Goal: Obtain resource: Obtain resource

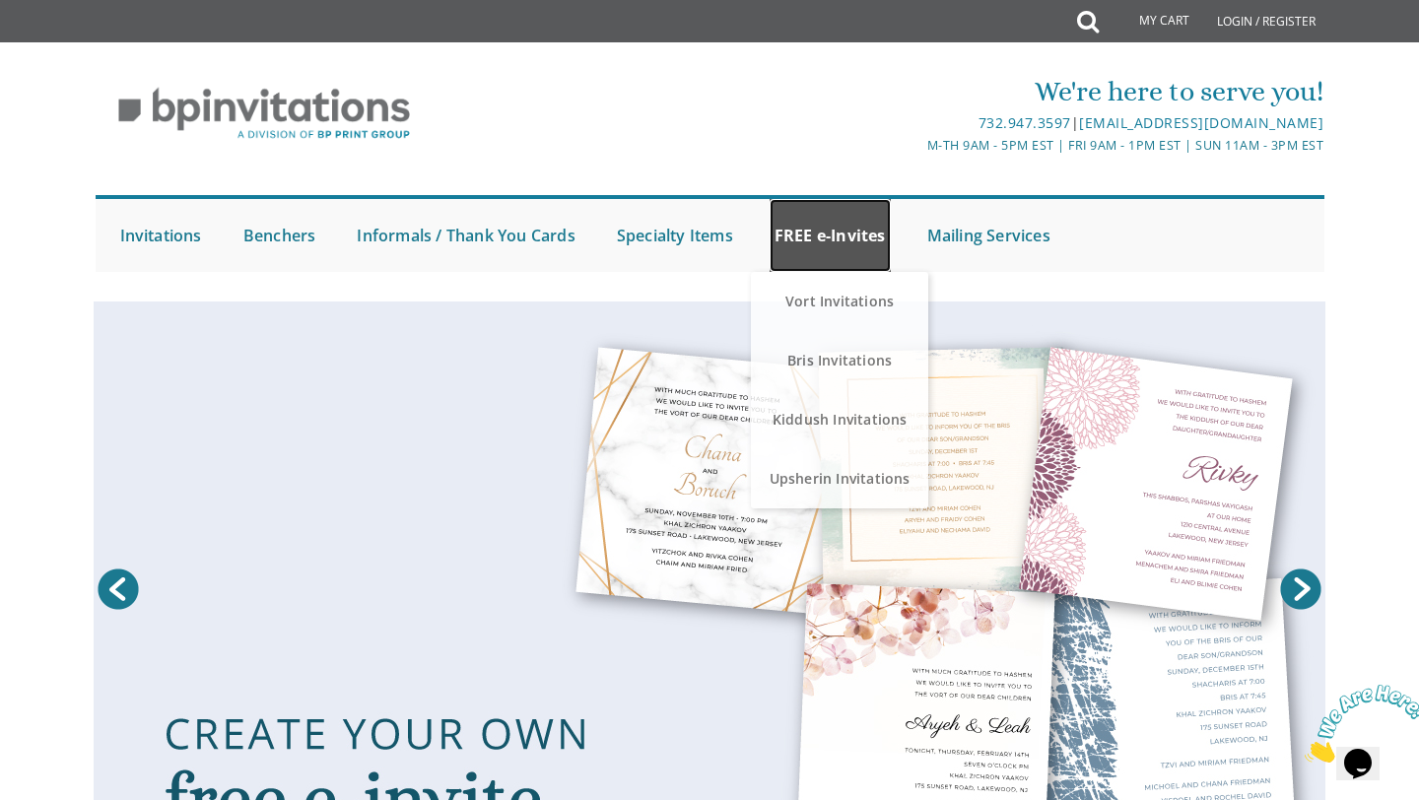
click at [818, 243] on link "FREE e-Invites" at bounding box center [829, 235] width 121 height 73
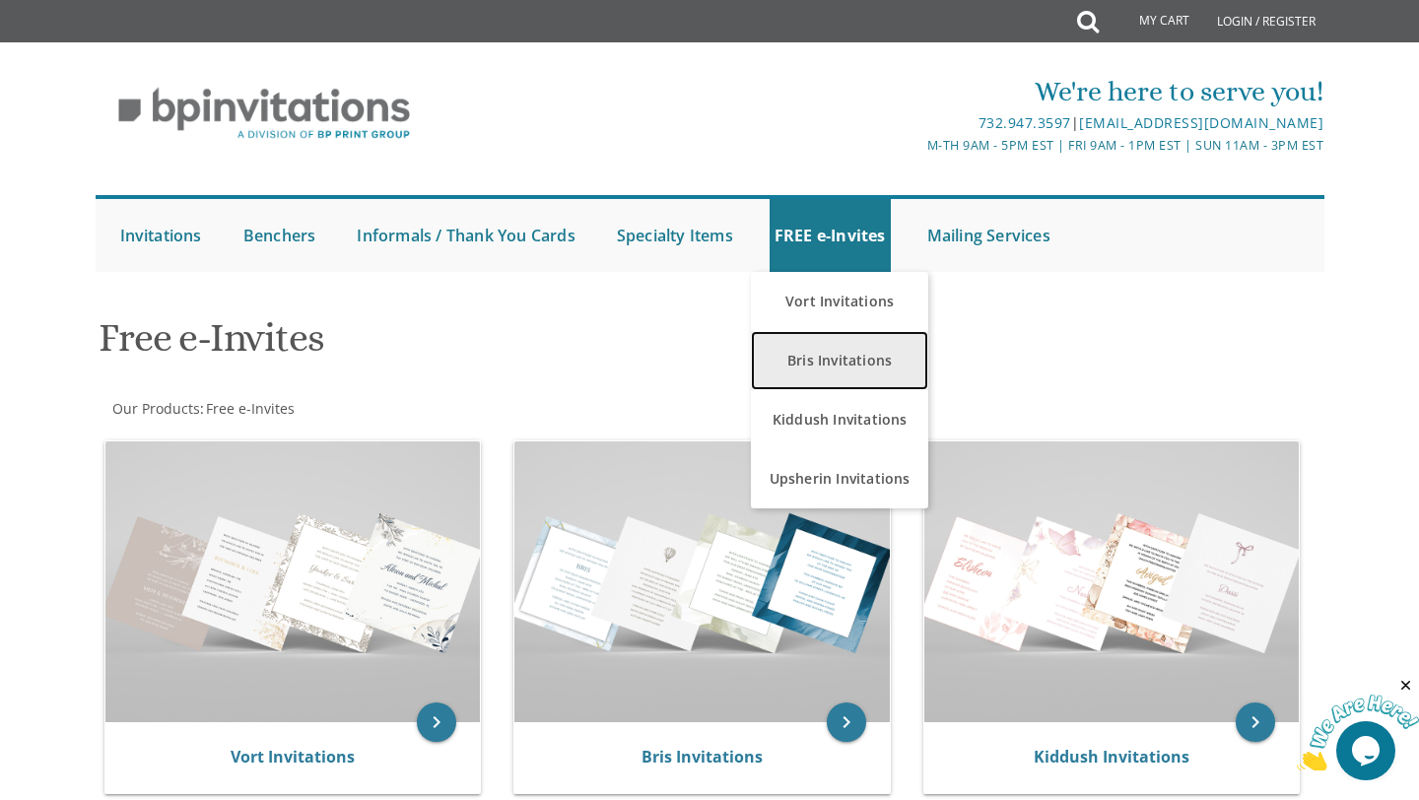
click at [812, 358] on link "Bris Invitations" at bounding box center [839, 360] width 177 height 59
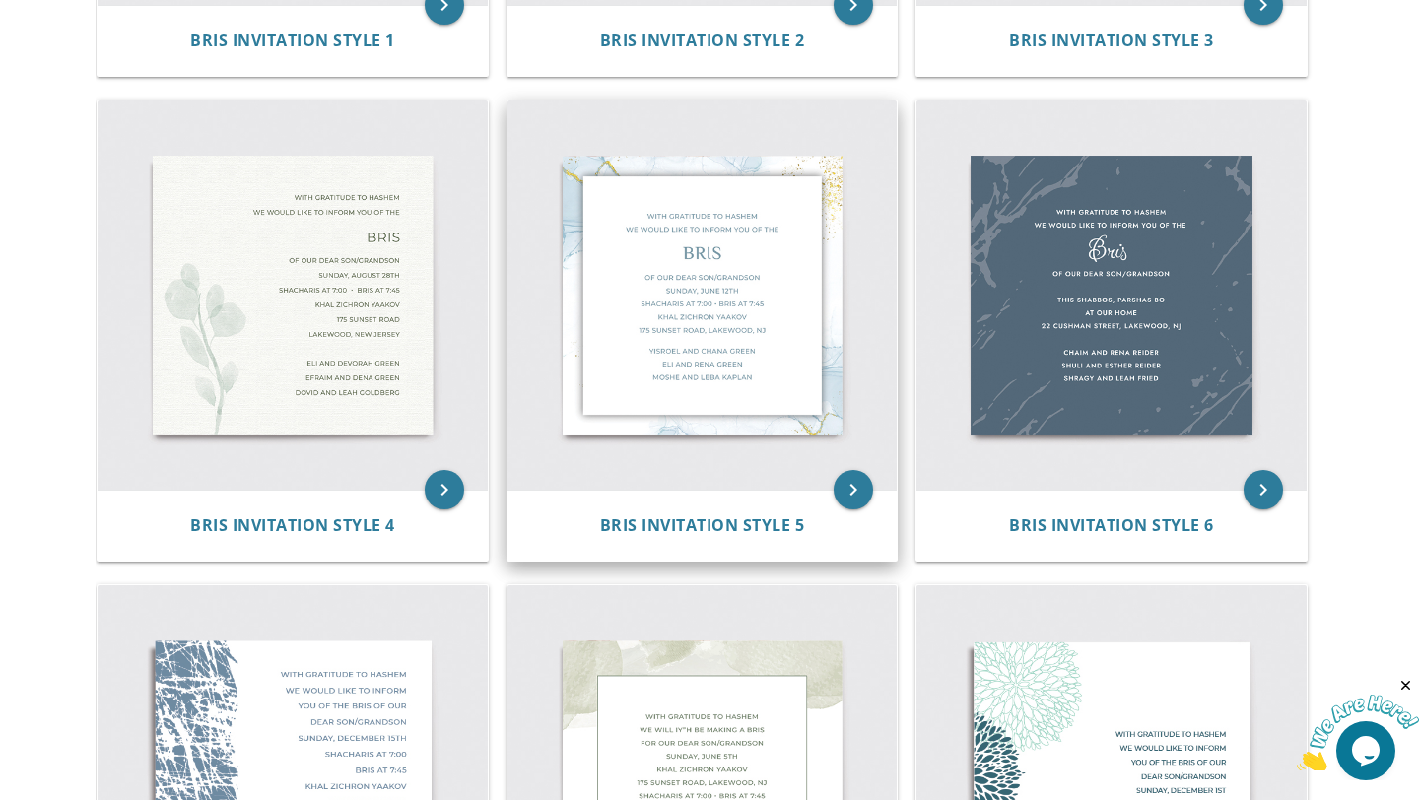
scroll to position [738, 0]
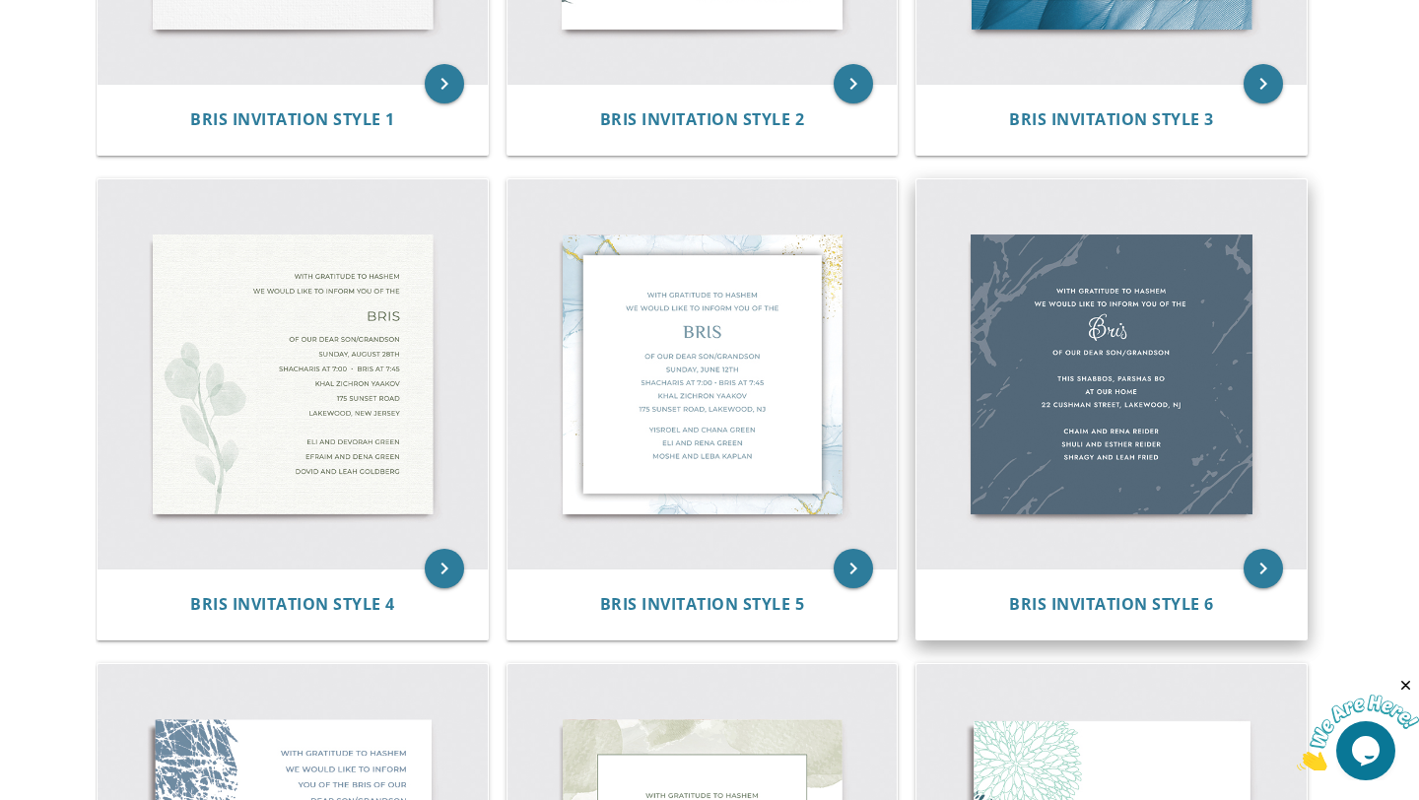
click at [1140, 366] on img at bounding box center [1111, 374] width 390 height 390
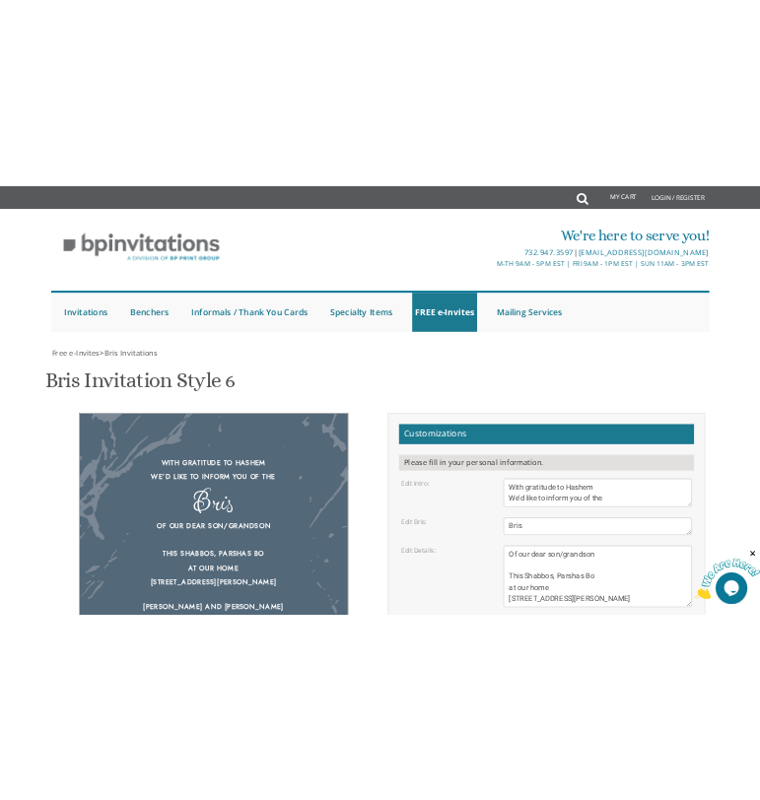
scroll to position [123, 0]
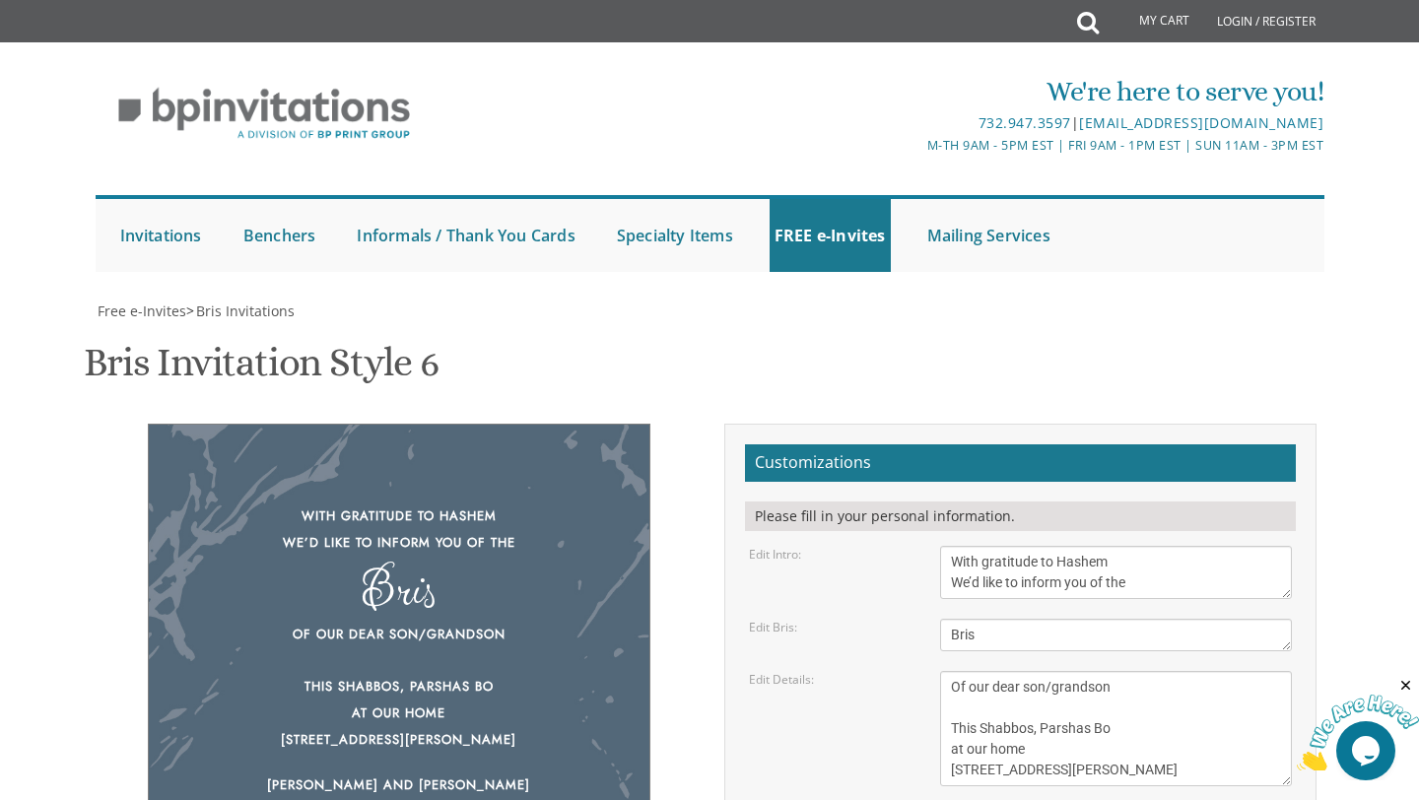
click at [990, 326] on div "Bris Invitation Style 6 SKU: bris6" at bounding box center [709, 365] width 1251 height 78
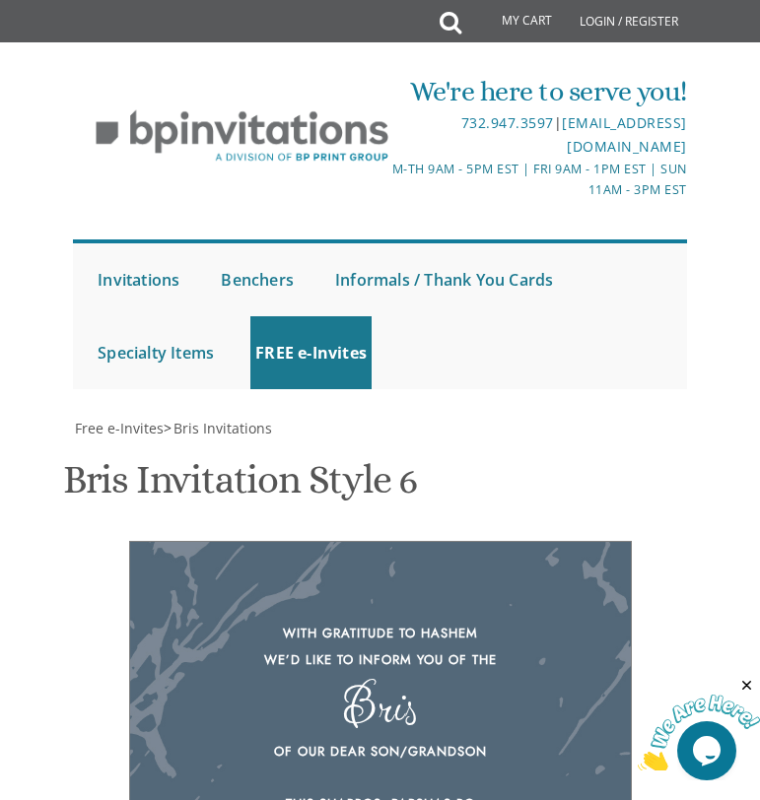
scroll to position [724, 0]
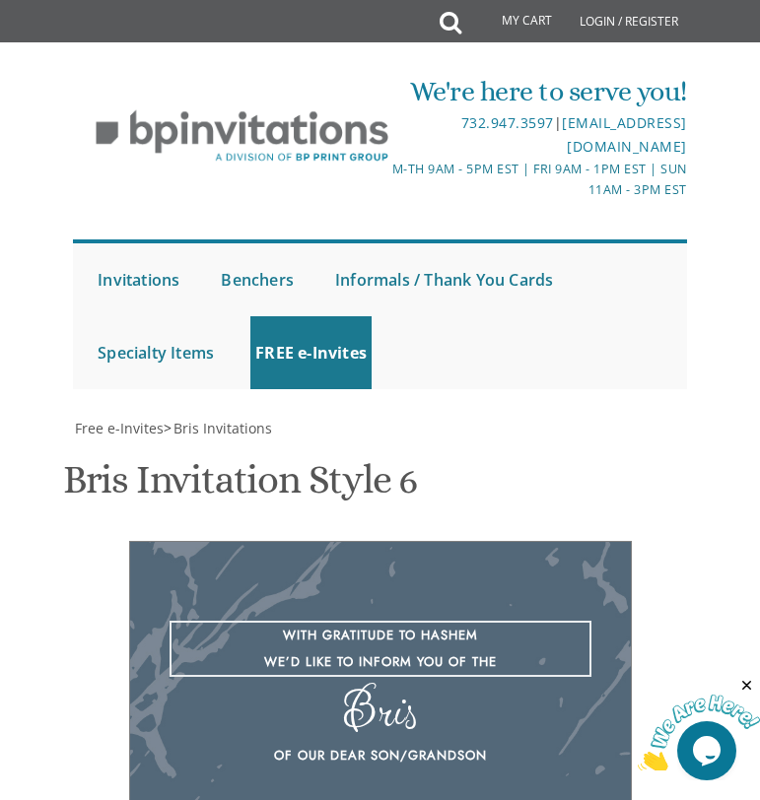
type textarea "With gratitude to Hashem We’d like to invite you to join us for the pidyon habe…"
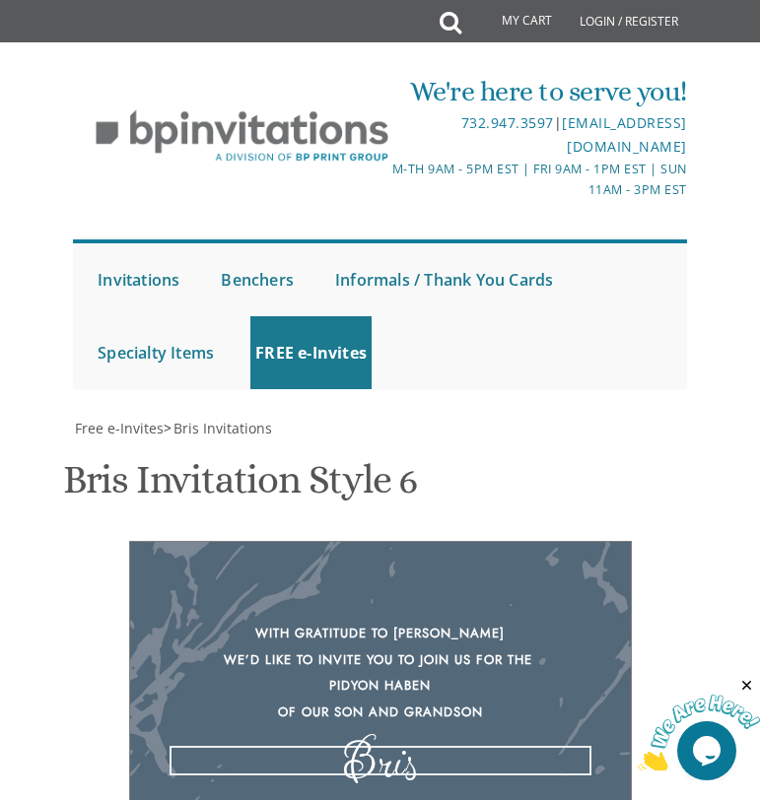
scroll to position [774, 0]
type textarea "michoel buchler"
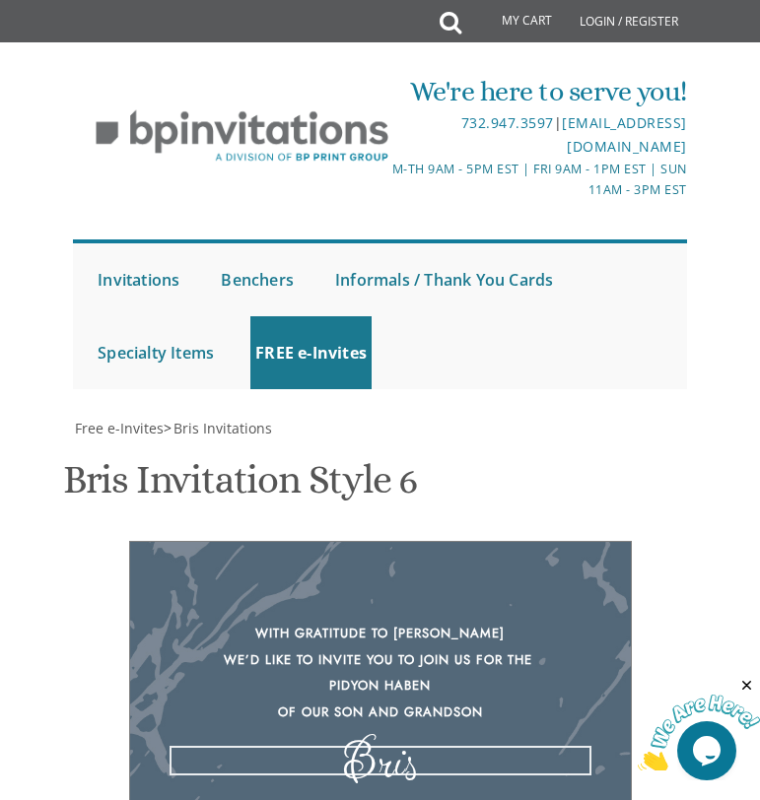
scroll to position [877, 0]
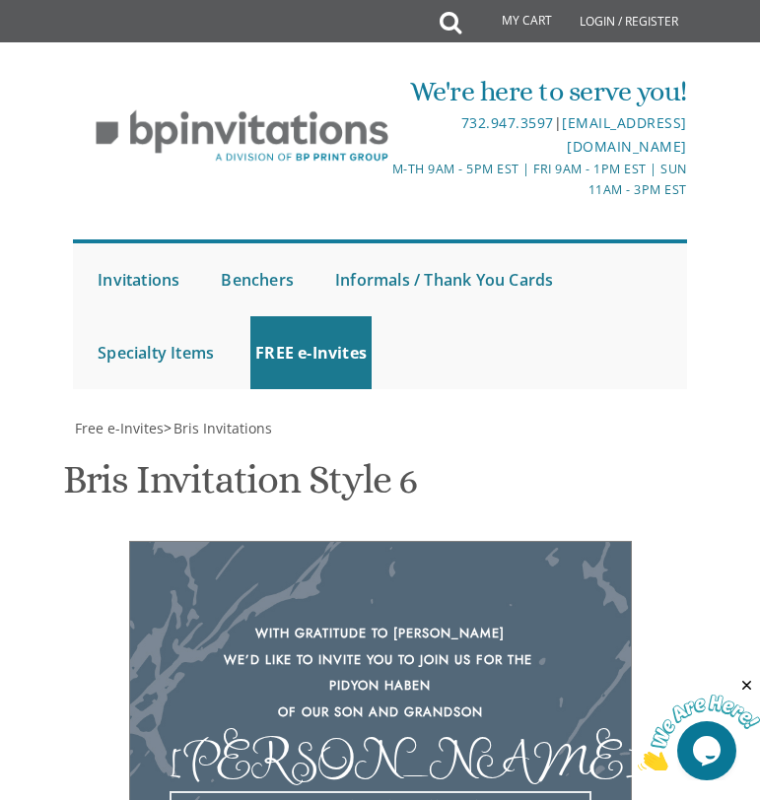
drag, startPoint x: 468, startPoint y: 528, endPoint x: 301, endPoint y: 509, distance: 167.5
drag, startPoint x: 513, startPoint y: 501, endPoint x: 330, endPoint y: 564, distance: 193.5
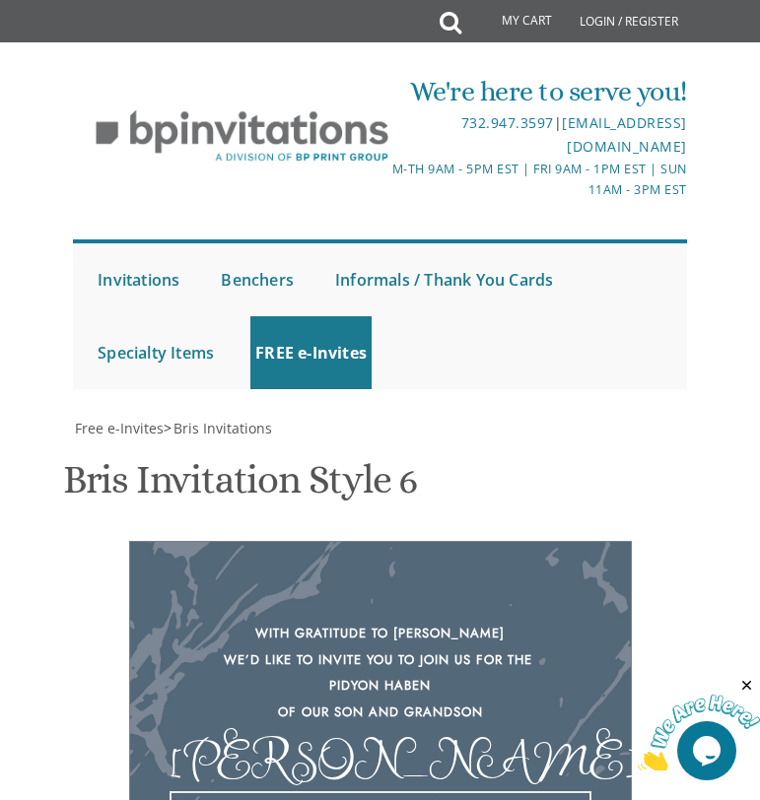
drag, startPoint x: 312, startPoint y: 508, endPoint x: 525, endPoint y: 584, distance: 225.9
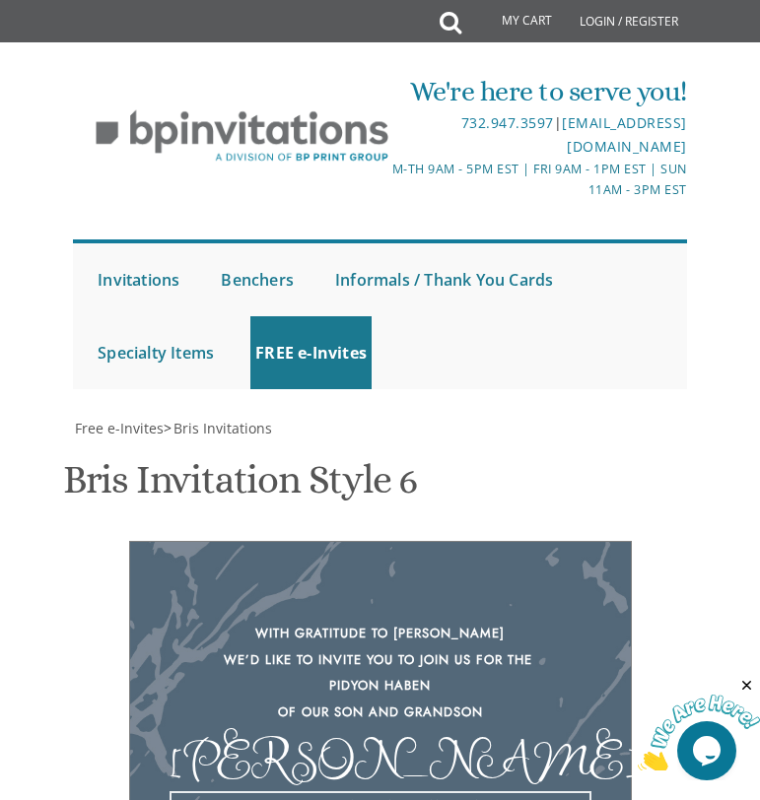
drag, startPoint x: 391, startPoint y: 606, endPoint x: 303, endPoint y: 593, distance: 88.6
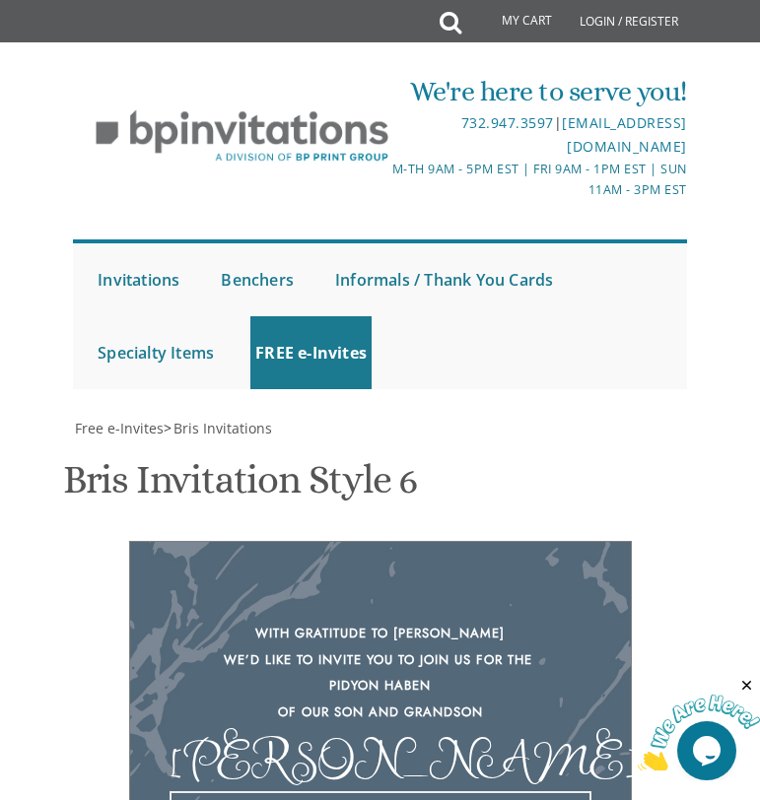
type textarea "which will take place bez"h Thursday evening • 18:15 pm September 25 • ג׳ תשרי …"
drag, startPoint x: 466, startPoint y: 629, endPoint x: 307, endPoint y: 617, distance: 159.1
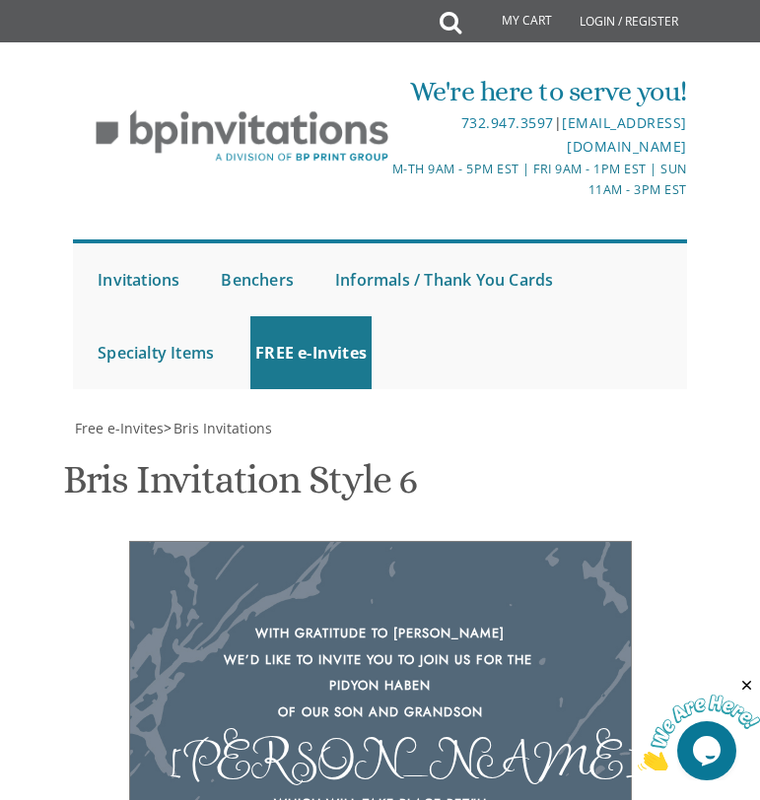
drag, startPoint x: 475, startPoint y: 568, endPoint x: 305, endPoint y: 565, distance: 169.5
type textarea "chaim and leah buchler yechiel and ruth buchler shmuel and racheli buchler"
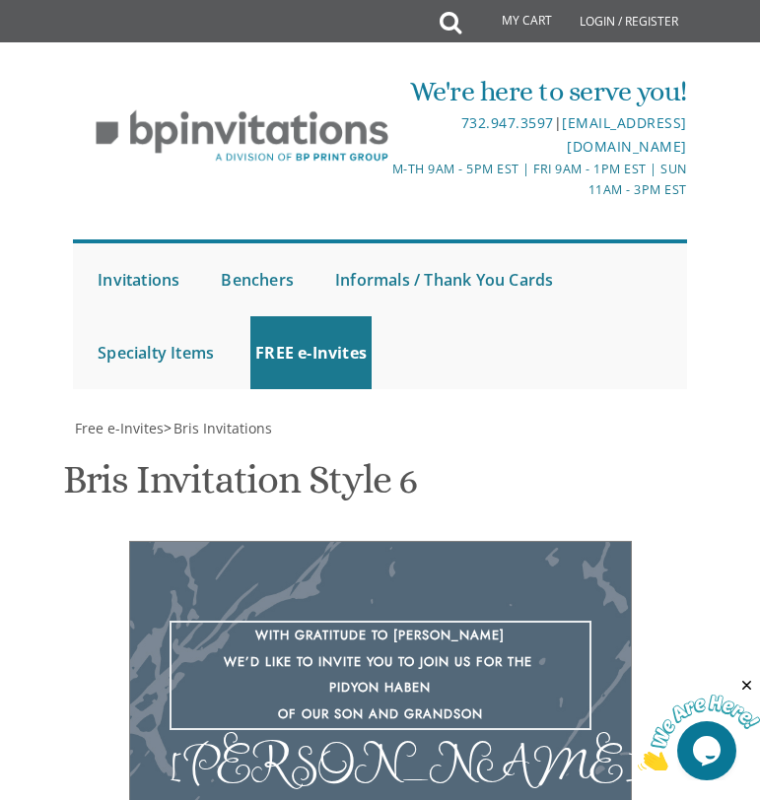
drag, startPoint x: 534, startPoint y: 666, endPoint x: 449, endPoint y: 664, distance: 84.7
type textarea "With gratitude to Hashem We’d like to invite you to the pidyon haben of our son…"
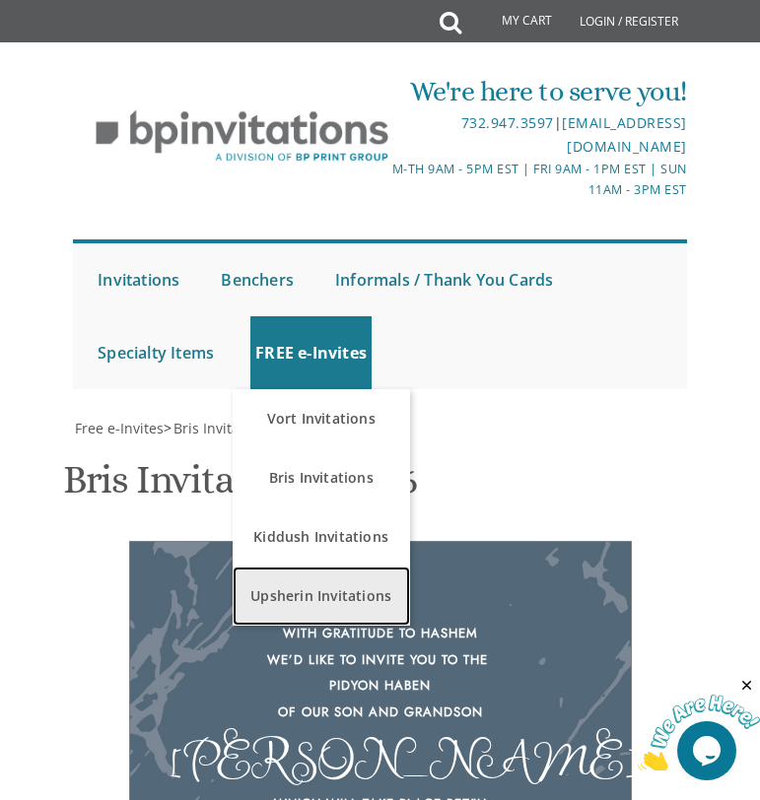
click at [291, 586] on link "Upsherin Invitations" at bounding box center [321, 595] width 177 height 59
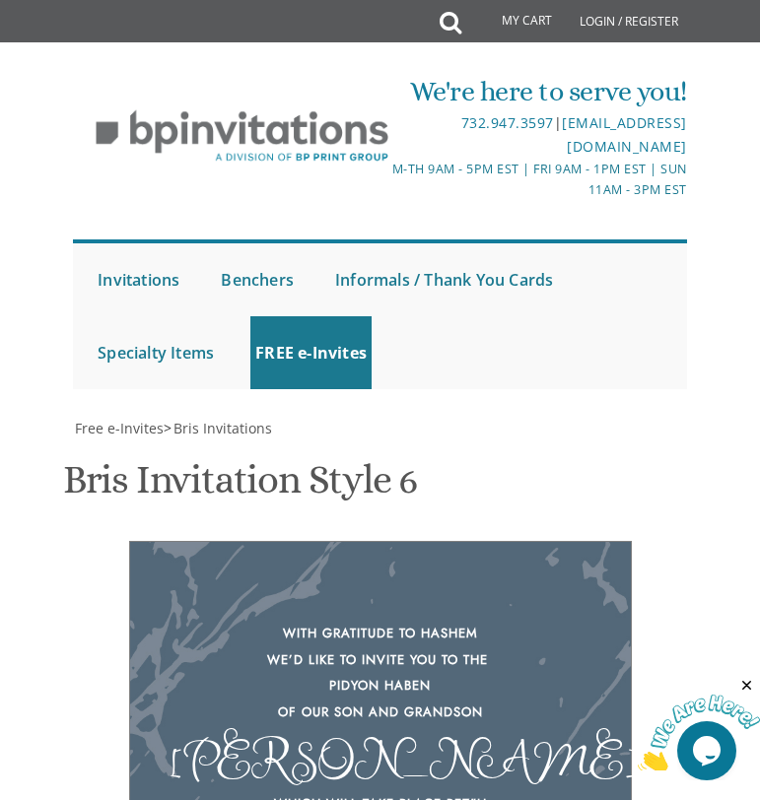
scroll to position [960, 0]
drag, startPoint x: 550, startPoint y: 454, endPoint x: 299, endPoint y: 374, distance: 263.6
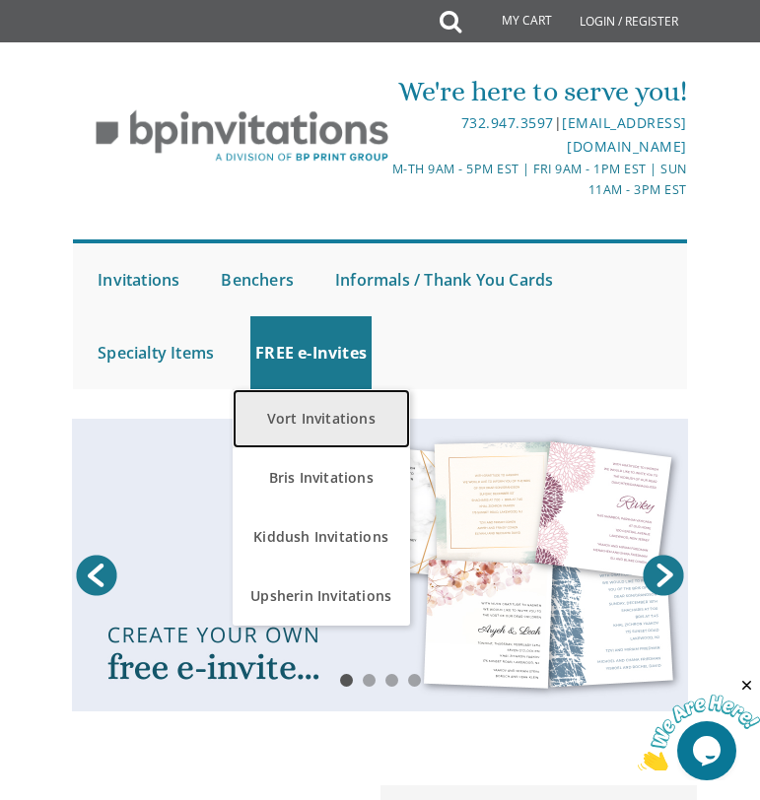
click at [316, 431] on link "Vort Invitations" at bounding box center [321, 418] width 177 height 59
